Goal: Check status

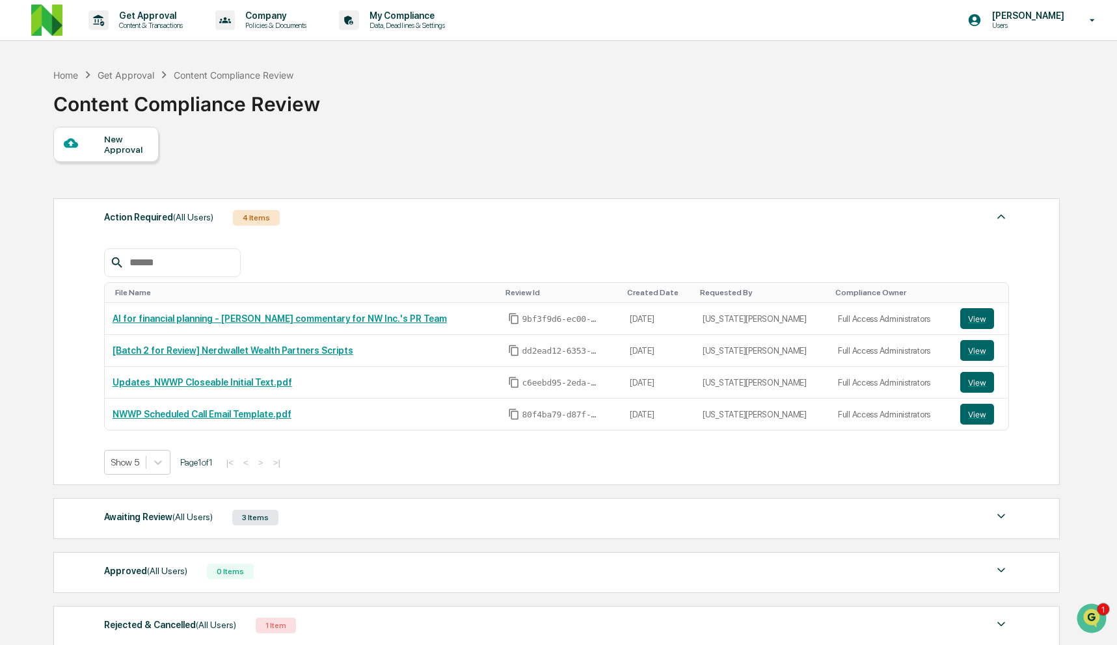
click at [317, 520] on div "Awaiting Review (All Users) 3 Items" at bounding box center [556, 518] width 905 height 18
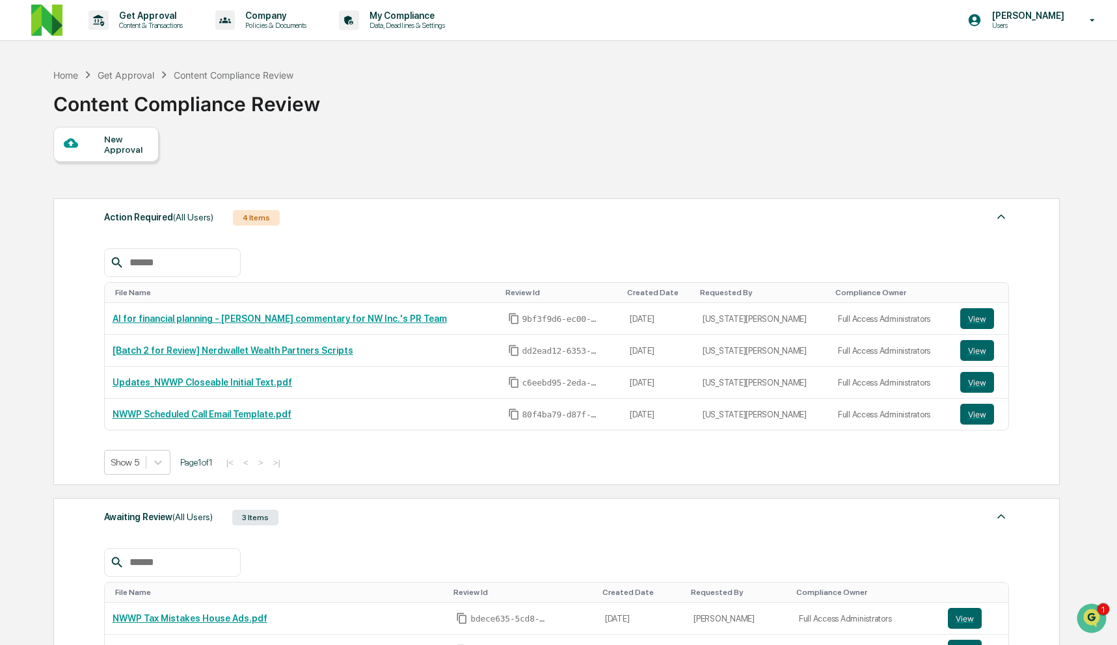
scroll to position [324, 0]
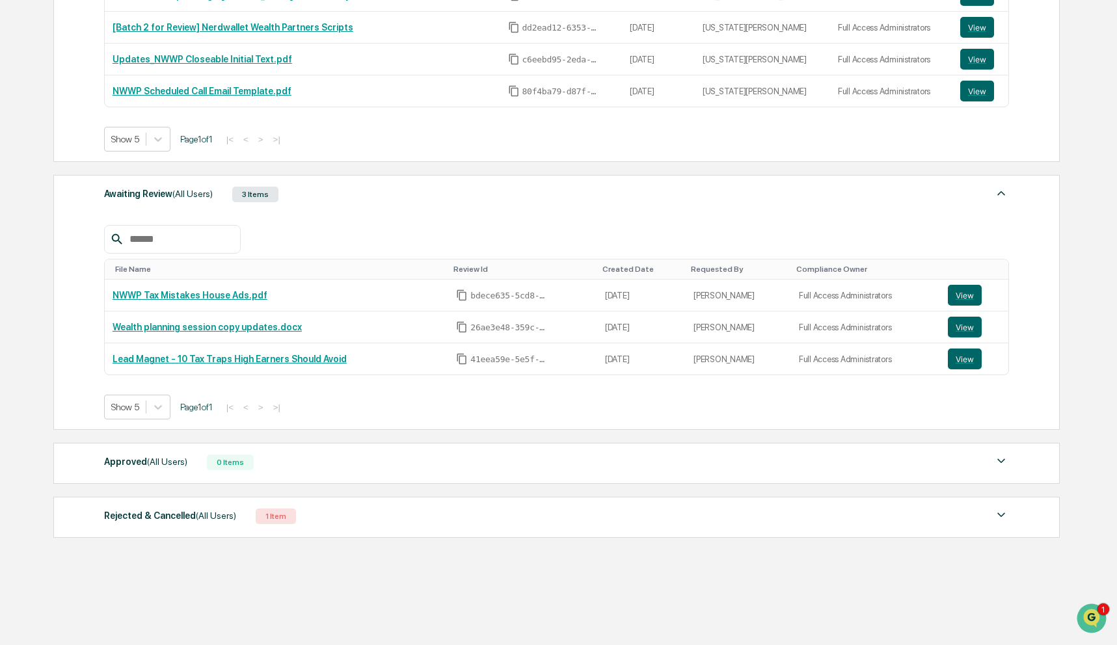
click at [360, 521] on div "Rejected & Cancelled (All Users) 1 Item" at bounding box center [556, 516] width 905 height 18
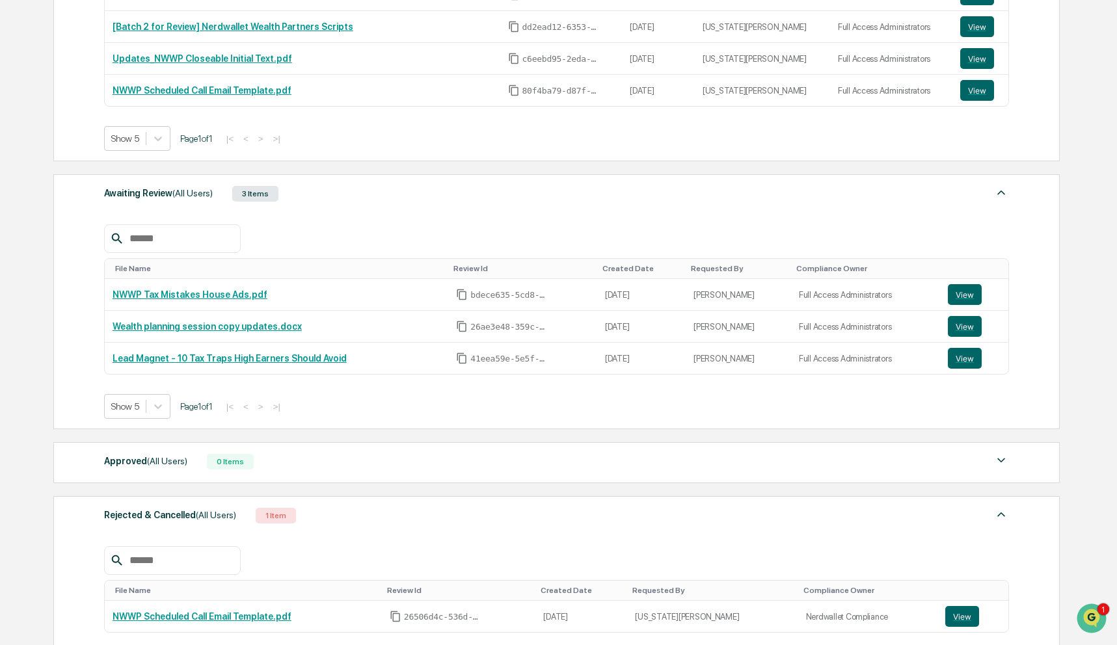
click at [360, 521] on div "Rejected & Cancelled (All Users) 1 Item" at bounding box center [556, 516] width 905 height 18
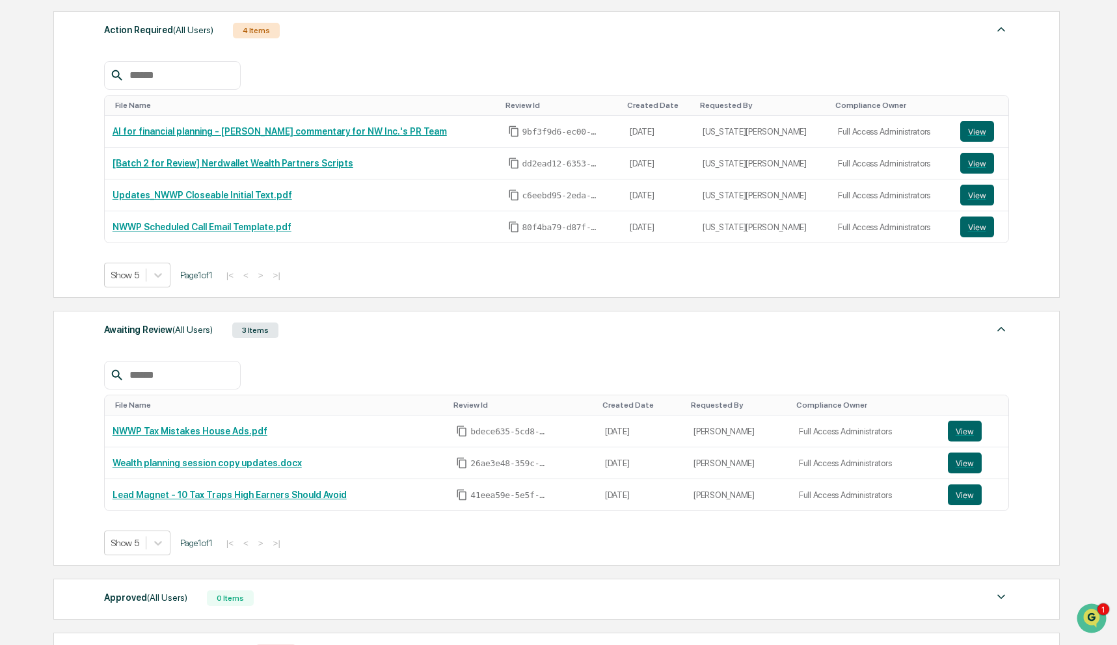
scroll to position [0, 0]
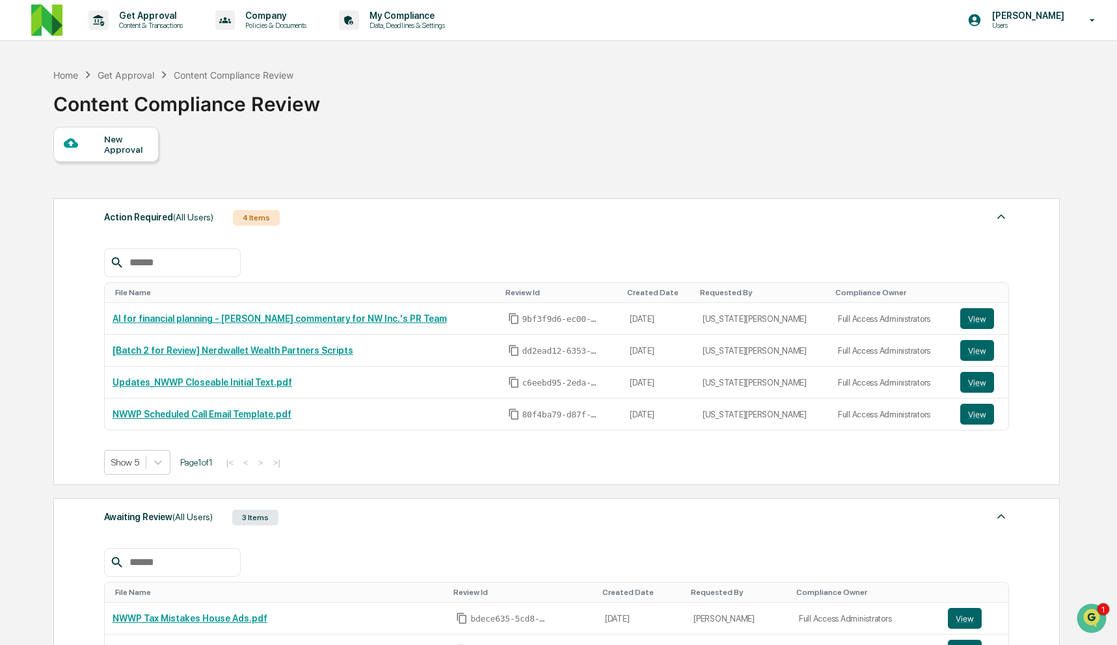
click at [492, 166] on div "New Approval Action Required (All Users) 4 Items File Name Review Id Created Da…" at bounding box center [555, 497] width 1005 height 741
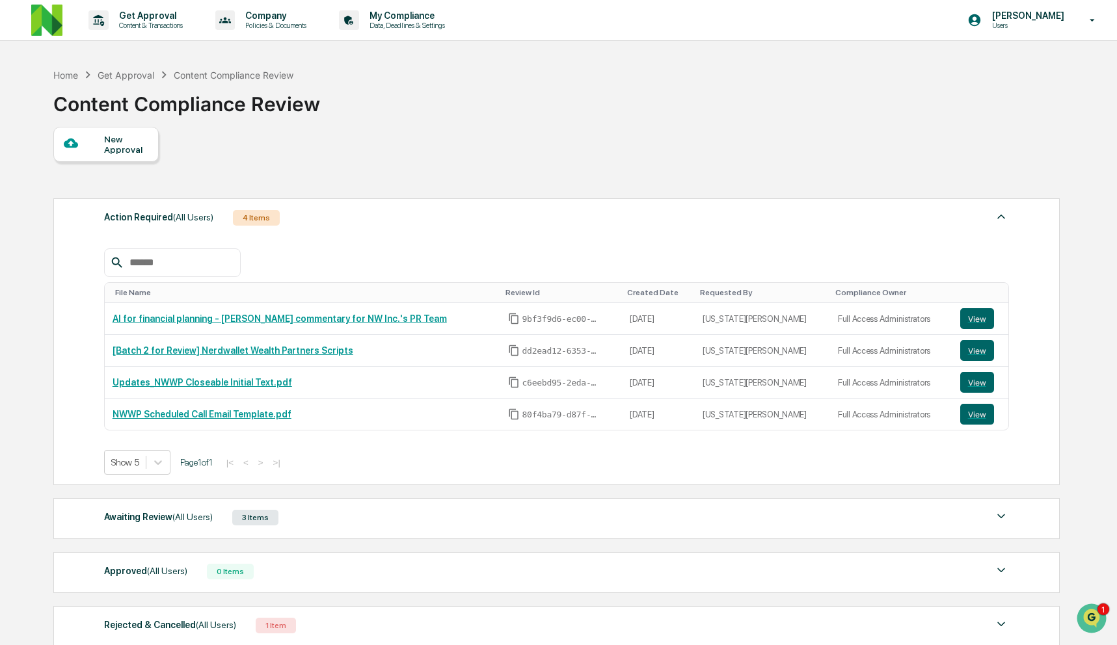
scroll to position [110, 0]
click at [402, 524] on div "Awaiting Review (All Users) 3 Items" at bounding box center [556, 518] width 905 height 18
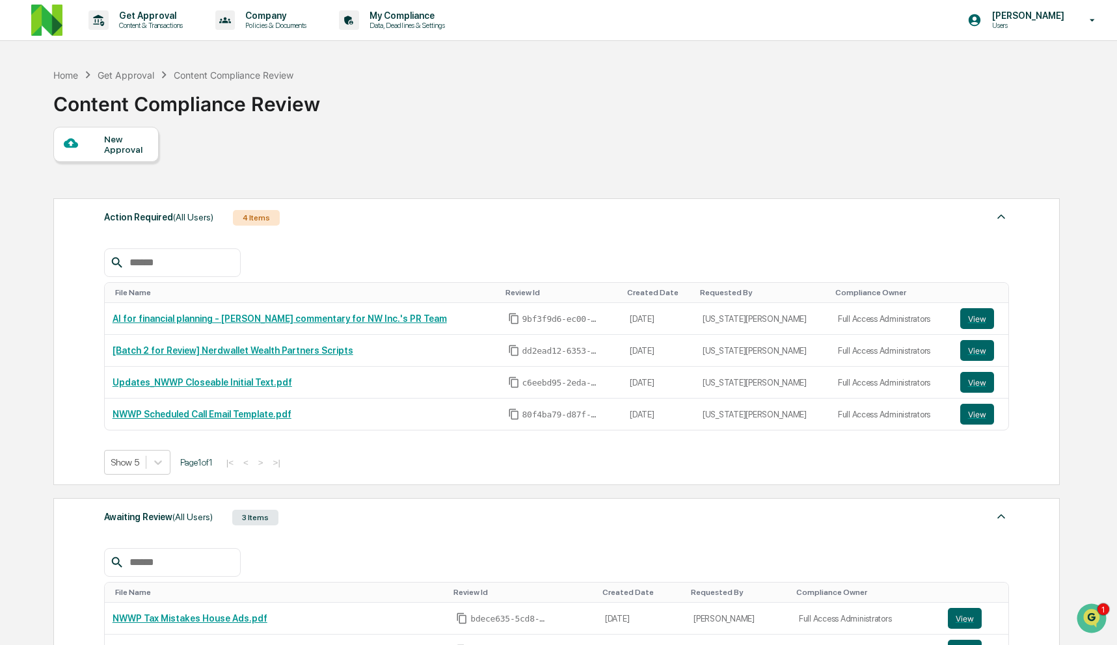
scroll to position [129, 0]
